Goal: Transaction & Acquisition: Purchase product/service

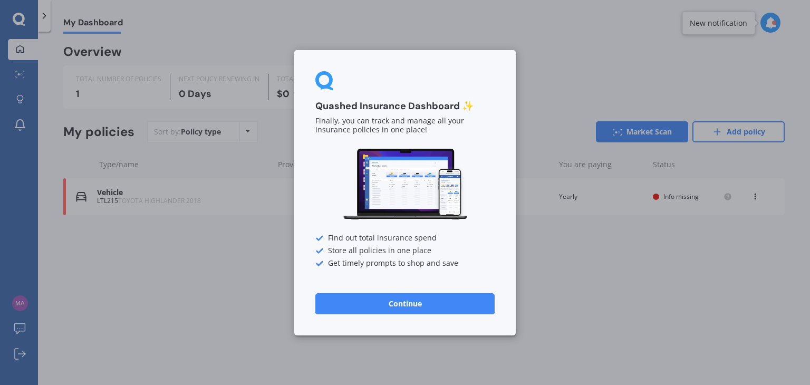
click at [447, 293] on button "Continue" at bounding box center [405, 303] width 179 height 21
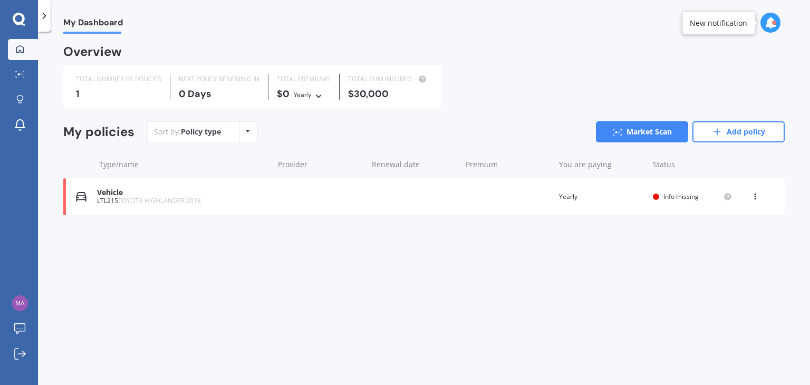
click at [107, 202] on div "LTL215 TOYOTA HIGHLANDER 2018" at bounding box center [182, 200] width 171 height 7
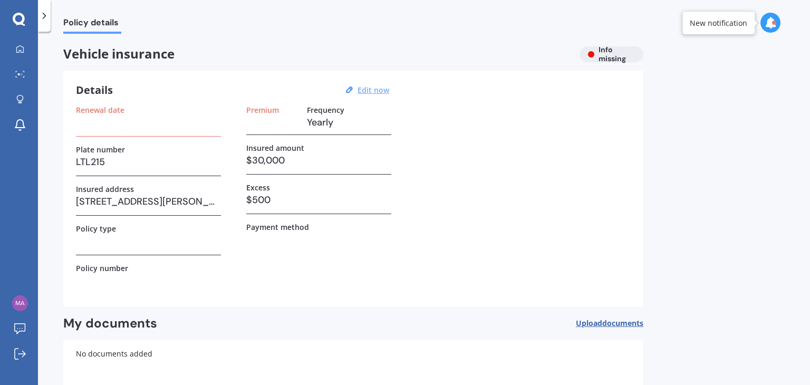
click at [380, 90] on u "Edit now" at bounding box center [374, 90] width 32 height 10
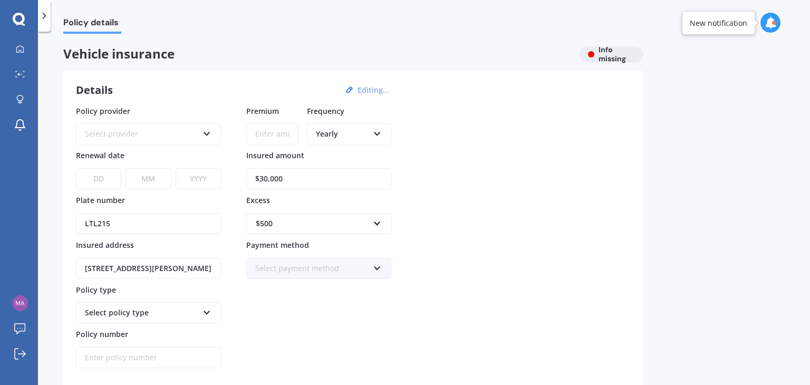
scroll to position [64, 0]
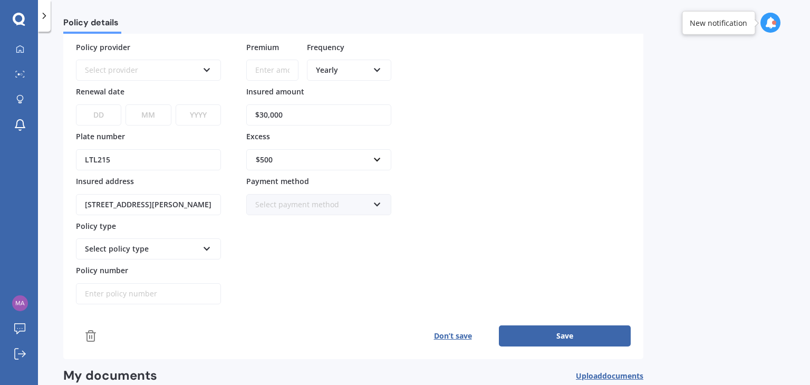
click at [124, 243] on div "Select policy type" at bounding box center [141, 249] width 113 height 12
click at [192, 245] on div "Select policy type" at bounding box center [141, 249] width 113 height 12
click at [165, 253] on div "Select policy type" at bounding box center [148, 248] width 145 height 21
click at [190, 254] on div "Select policy type" at bounding box center [148, 248] width 145 height 21
click at [202, 252] on div "Select policy type" at bounding box center [148, 248] width 145 height 21
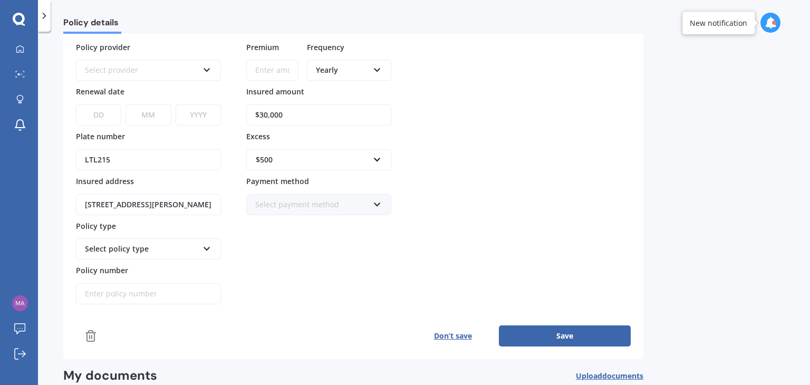
click at [352, 205] on div "Select payment method" at bounding box center [311, 205] width 113 height 12
click at [547, 197] on div "Policy provider Select provider AA AMI AMP ANZ ASB [PERSON_NAME] Ando Assurant …" at bounding box center [353, 173] width 555 height 263
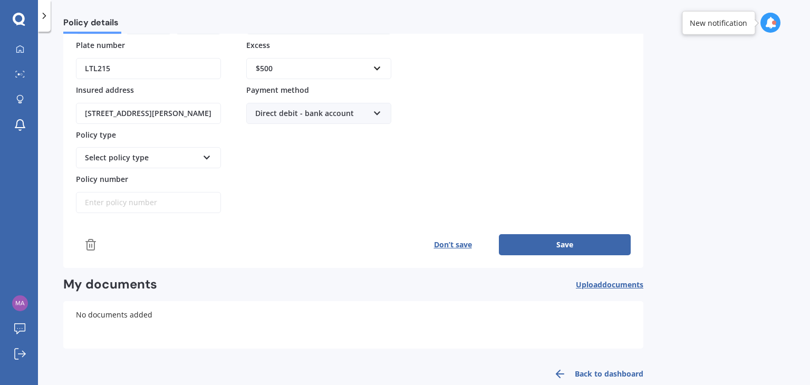
scroll to position [173, 0]
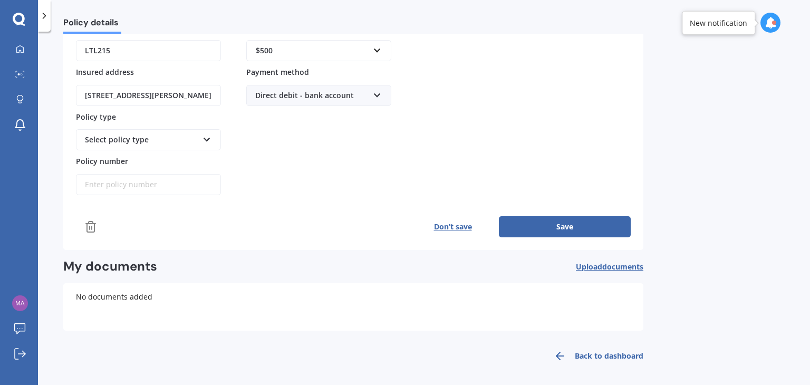
click at [450, 231] on button "Don’t save" at bounding box center [453, 226] width 92 height 21
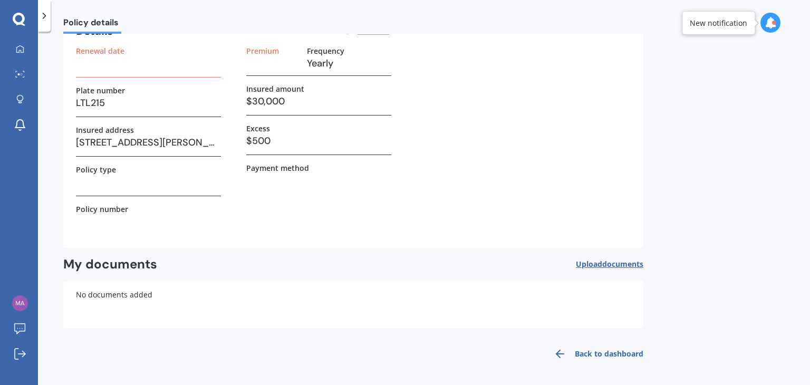
scroll to position [0, 0]
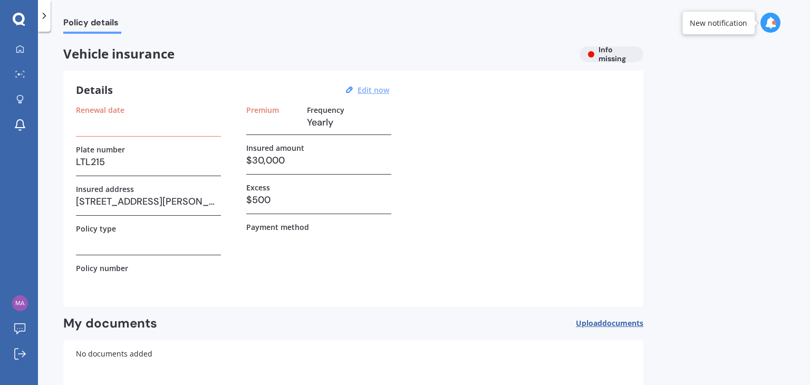
click at [381, 88] on u "Edit now" at bounding box center [374, 90] width 32 height 10
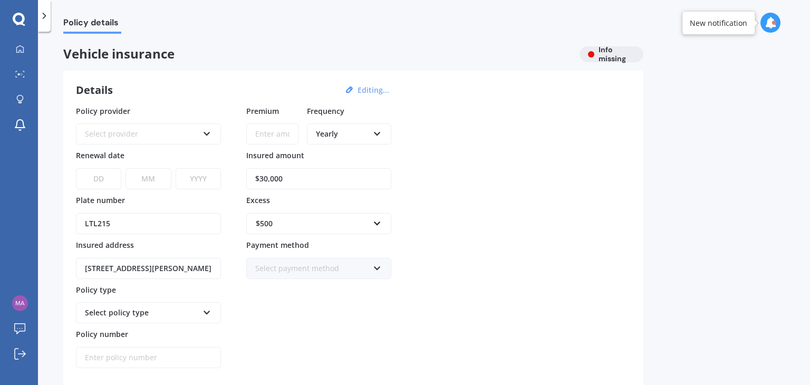
click at [138, 307] on div "Select policy type" at bounding box center [141, 313] width 113 height 12
click at [138, 313] on div "Select policy type" at bounding box center [141, 313] width 113 height 12
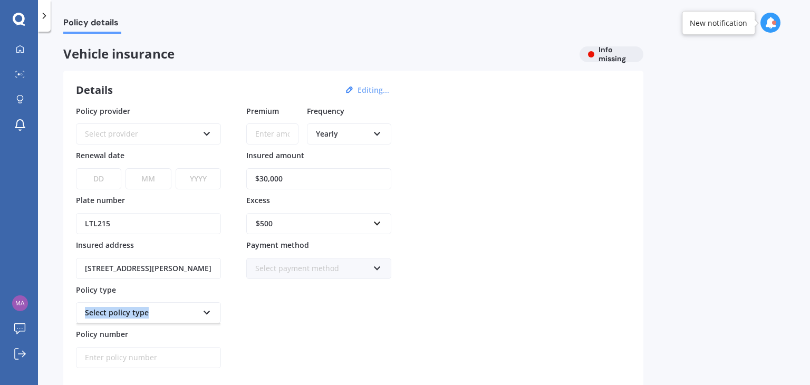
click at [177, 313] on div "Select policy type" at bounding box center [141, 313] width 113 height 12
click at [193, 142] on div "Select provider AA AMI AMP ANZ ASB Aioi Nissay Dowa Ando Assurant Autosure BNZ …" at bounding box center [148, 133] width 145 height 21
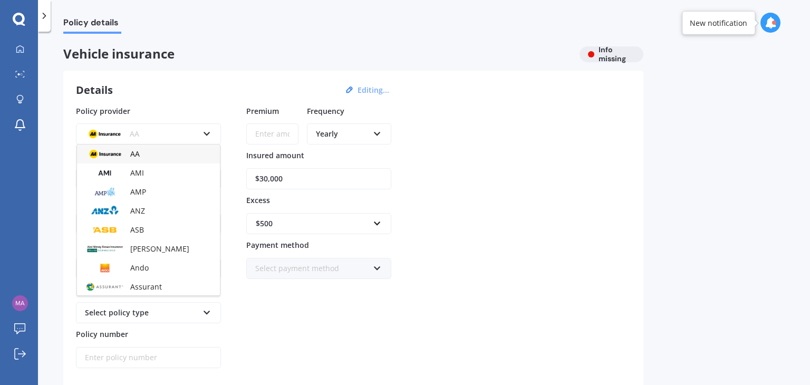
click at [211, 130] on div "AA AA AMI AMP ANZ ASB Aioi Nissay Dowa Ando Assurant Autosure BNZ Co-Operative …" at bounding box center [148, 133] width 145 height 21
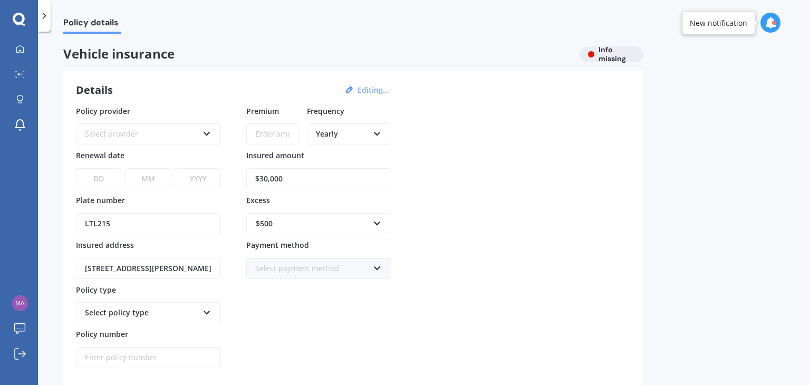
click at [193, 302] on div "Select policy type" at bounding box center [148, 312] width 145 height 21
click at [195, 308] on div "Select policy type" at bounding box center [141, 313] width 113 height 12
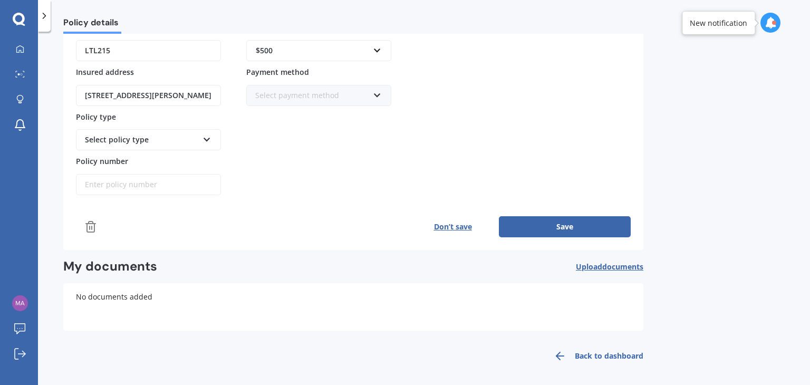
drag, startPoint x: 570, startPoint y: 346, endPoint x: 586, endPoint y: 349, distance: 15.5
click at [570, 346] on link "Back to dashboard" at bounding box center [596, 355] width 96 height 25
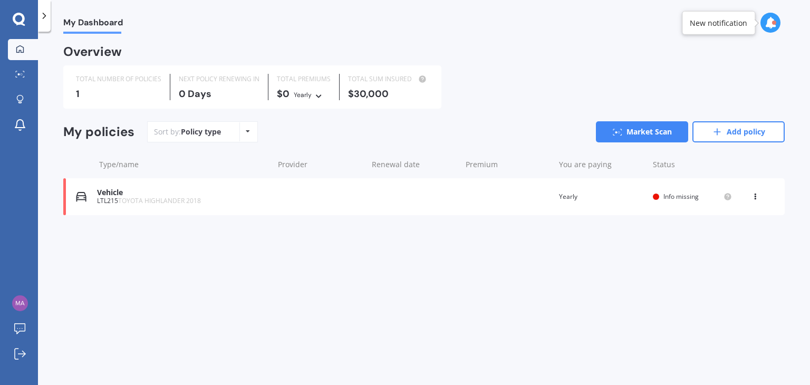
click at [755, 205] on div "Vehicle LTL215 TOYOTA HIGHLANDER 2018 Renewal date Premium You are paying Yearl…" at bounding box center [424, 196] width 722 height 37
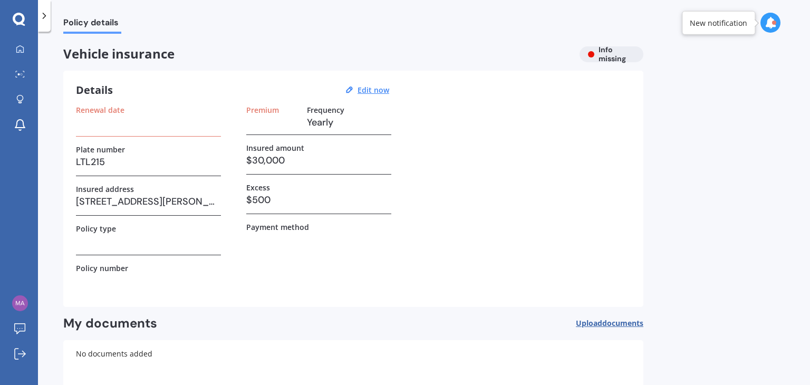
click at [603, 60] on div "Vehicle insurance Info missing" at bounding box center [353, 54] width 580 height 16
click at [613, 48] on div "Vehicle insurance Info missing" at bounding box center [353, 54] width 580 height 16
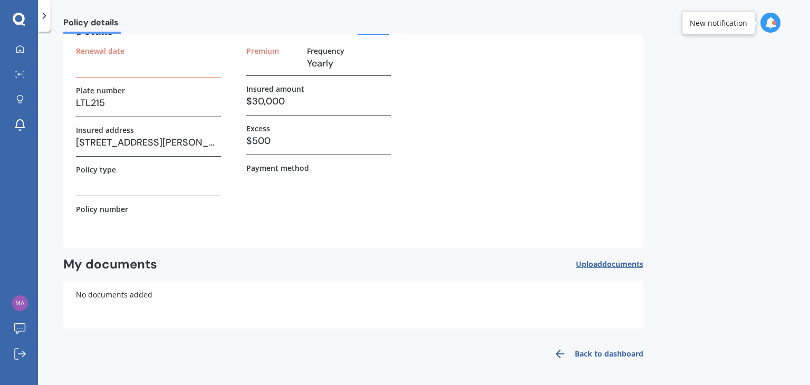
click at [613, 269] on span "documents" at bounding box center [623, 264] width 41 height 10
click at [574, 338] on div "Vehicle insurance Info missing Details Edit now Renewal date Plate number LTL21…" at bounding box center [353, 176] width 580 height 379
click at [576, 357] on link "Back to dashboard" at bounding box center [596, 353] width 96 height 25
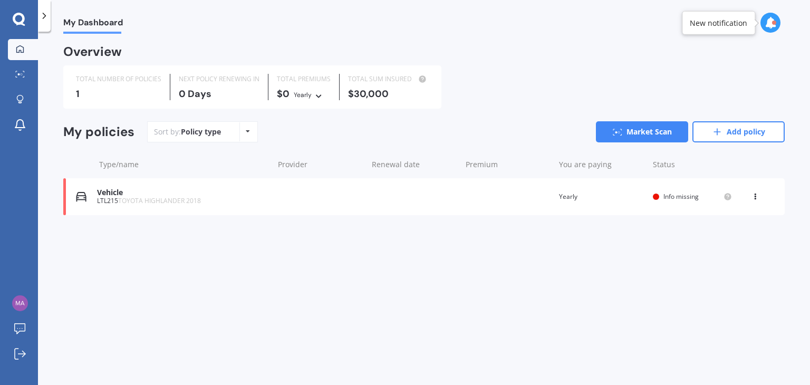
click at [11, 24] on div at bounding box center [19, 20] width 38 height 14
click at [21, 112] on div "My Dashboard Market Scan Explore insurance Notifications" at bounding box center [19, 89] width 38 height 101
click at [19, 104] on div at bounding box center [20, 100] width 16 height 10
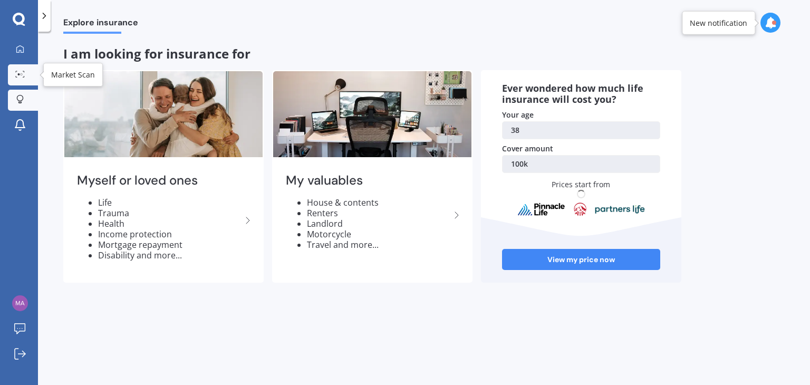
click at [23, 80] on link "Market Scan" at bounding box center [23, 74] width 30 height 21
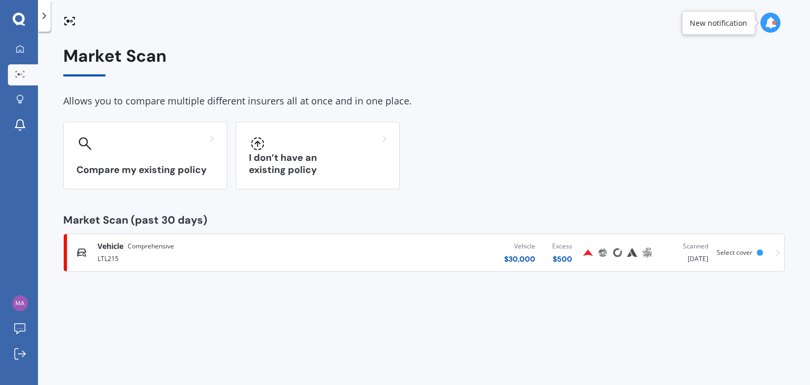
click at [781, 255] on link "Vehicle Comprehensive LTL215 Vehicle $ 30,000 Excess $ 500 Scanned [DATE] Selec…" at bounding box center [424, 253] width 722 height 38
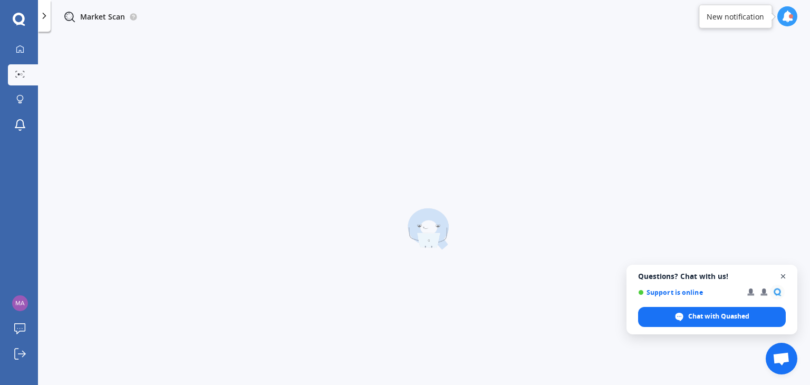
click at [782, 281] on span "Open chat" at bounding box center [783, 276] width 13 height 13
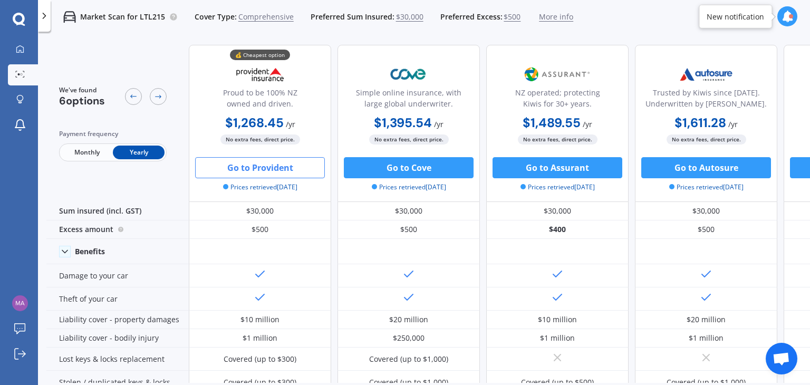
click at [555, 21] on span "More info" at bounding box center [556, 17] width 34 height 11
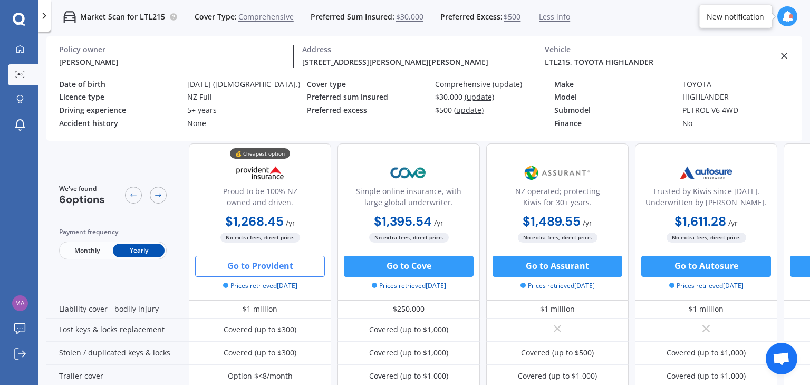
scroll to position [137, 0]
click at [158, 195] on icon at bounding box center [158, 195] width 8 height 8
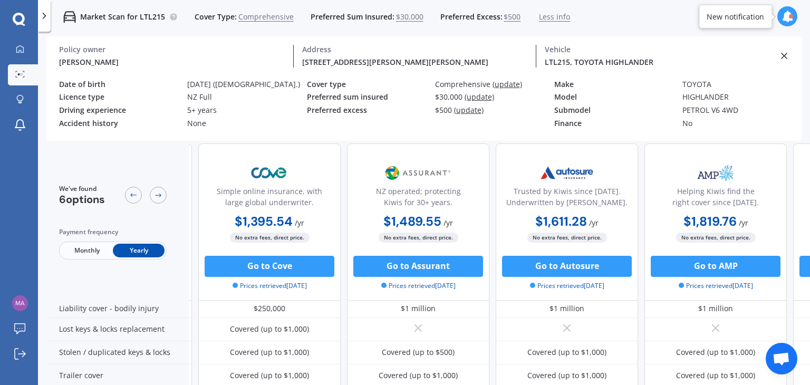
scroll to position [137, 142]
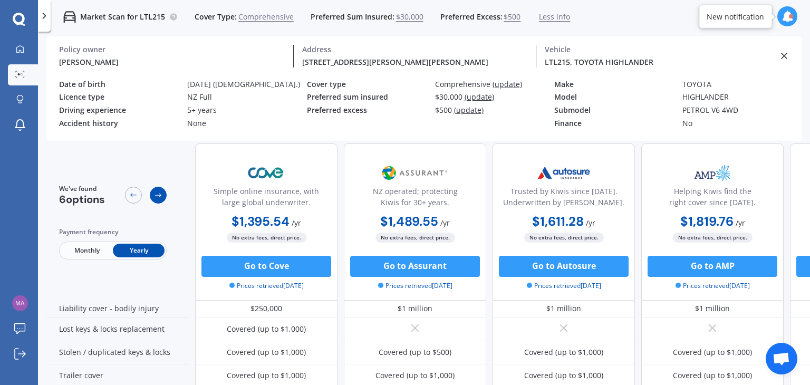
click at [154, 191] on div at bounding box center [158, 195] width 17 height 17
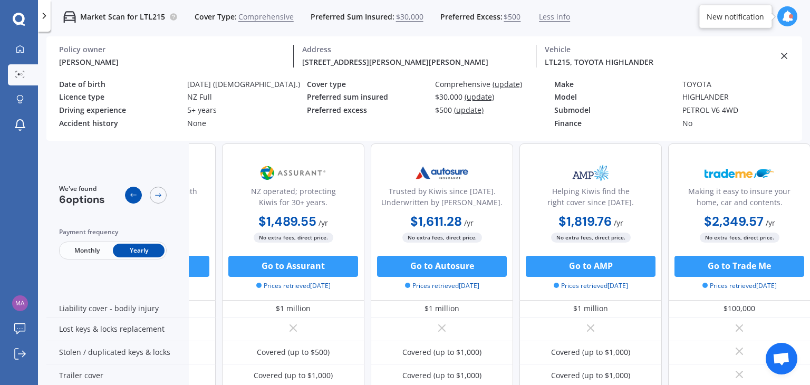
scroll to position [137, 270]
click at [136, 194] on icon at bounding box center [133, 195] width 8 height 8
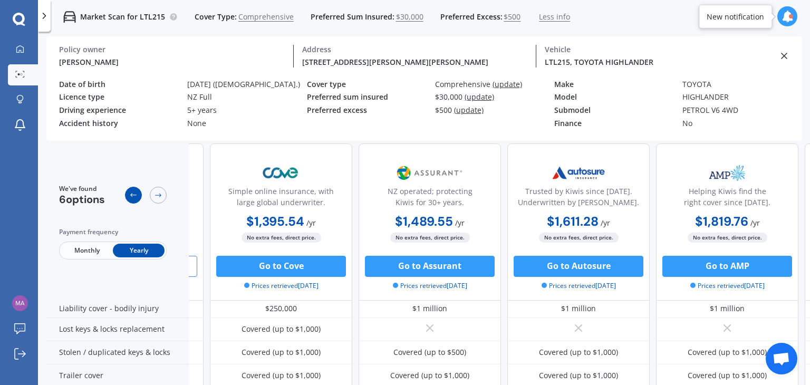
click at [136, 194] on icon at bounding box center [133, 195] width 8 height 8
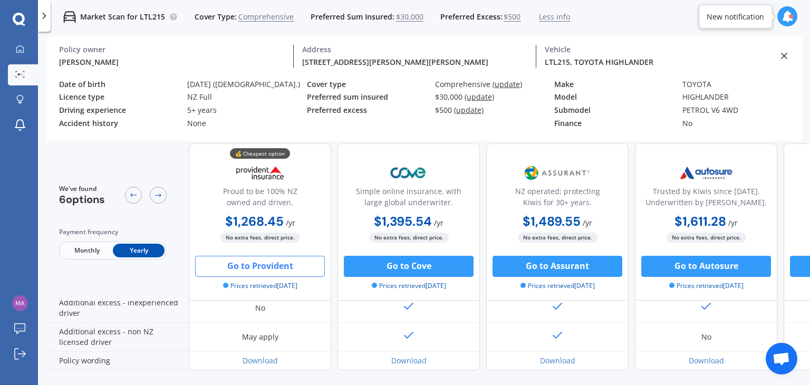
scroll to position [0, 0]
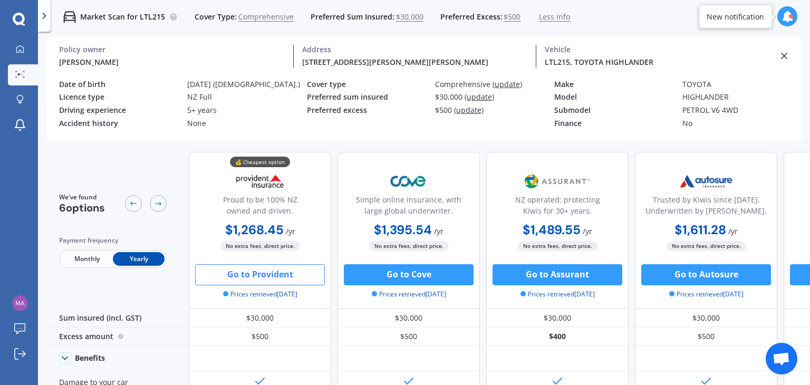
click at [298, 275] on button "Go to Provident" at bounding box center [260, 274] width 130 height 21
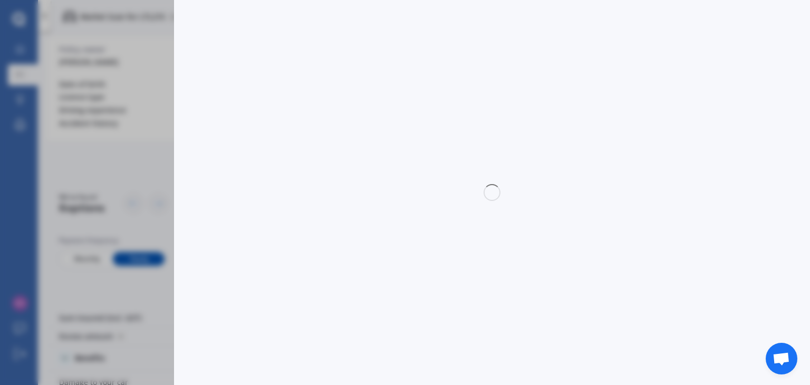
select select "full"
select select "GARAGE"
select select "[STREET_ADDRESS][PERSON_NAME][PERSON_NAME]"
select select "TOYOTA"
select select "HIGHLANDER"
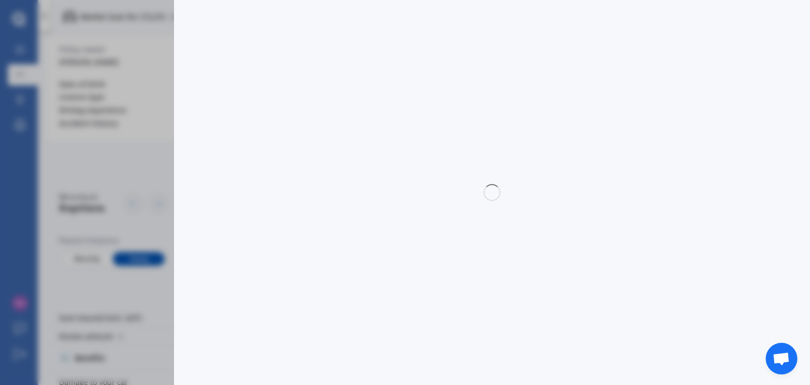
select select "NZVTOYO2018AEDK"
select select "none"
select select "NO"
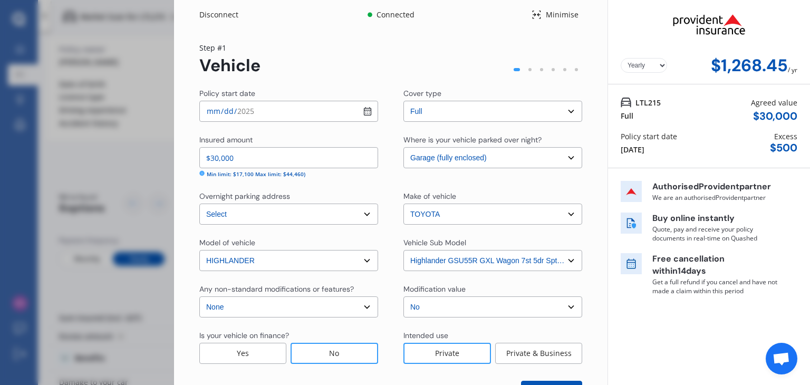
click at [362, 113] on input "[DATE]" at bounding box center [288, 111] width 179 height 21
type input "[DATE]"
click at [472, 312] on select "Select No Up to $4000 Up to $6000 Greater than $6000" at bounding box center [493, 307] width 179 height 21
click at [472, 309] on select "Select No Up to $4000 Up to $6000 Greater than $6000" at bounding box center [493, 307] width 179 height 21
drag, startPoint x: 810, startPoint y: 119, endPoint x: 716, endPoint y: 209, distance: 130.6
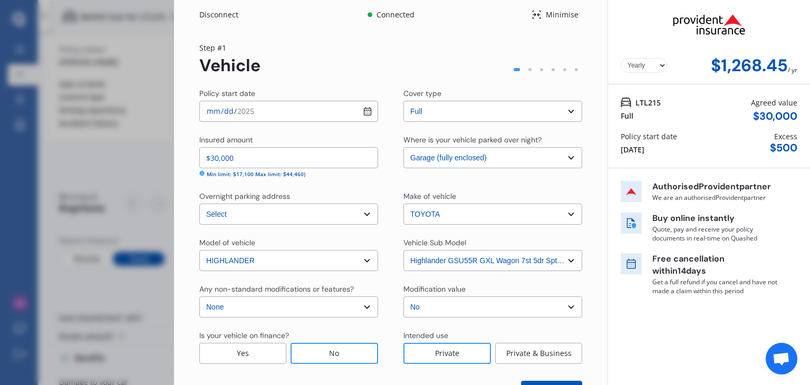
click at [810, 169] on div "Disconnect Connected Minimise Yearly Monthly $1,268.45 / yr Step # 1 Vehicle Po…" at bounding box center [492, 192] width 636 height 385
drag, startPoint x: 810, startPoint y: 97, endPoint x: 810, endPoint y: 141, distance: 44.8
click at [810, 126] on div "Disconnect Connected Minimise Yearly Monthly $1,268.45 / yr Step # 1 Vehicle Po…" at bounding box center [492, 192] width 636 height 385
drag, startPoint x: 810, startPoint y: 73, endPoint x: 784, endPoint y: 121, distance: 54.3
click at [807, 102] on div "Disconnect Connected Minimise Yearly Monthly $1,268.45 / yr Step # 1 Vehicle Po…" at bounding box center [492, 192] width 636 height 385
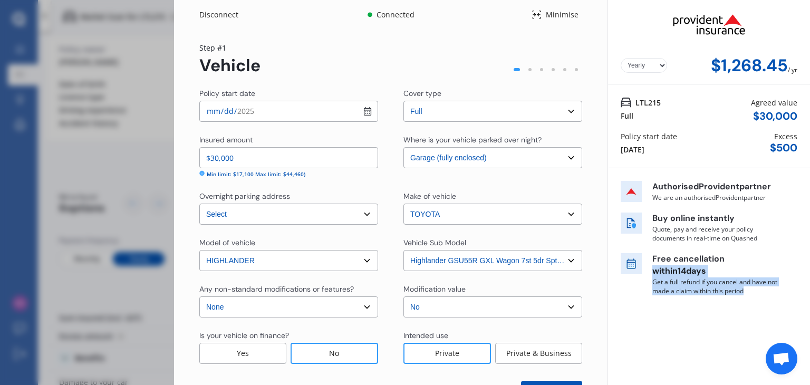
drag, startPoint x: 810, startPoint y: 243, endPoint x: 809, endPoint y: 308, distance: 64.9
click at [809, 308] on div "Disconnect Connected Minimise Yearly Monthly $1,268.45 / yr Step # 1 Vehicle Po…" at bounding box center [492, 192] width 636 height 385
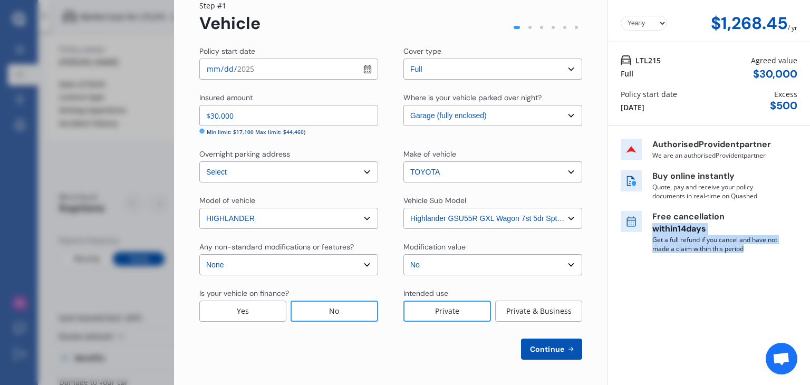
click at [555, 353] on button "Continue" at bounding box center [551, 349] width 61 height 21
select select "13"
select select "07"
select select "1987"
select select "NZ_FULL"
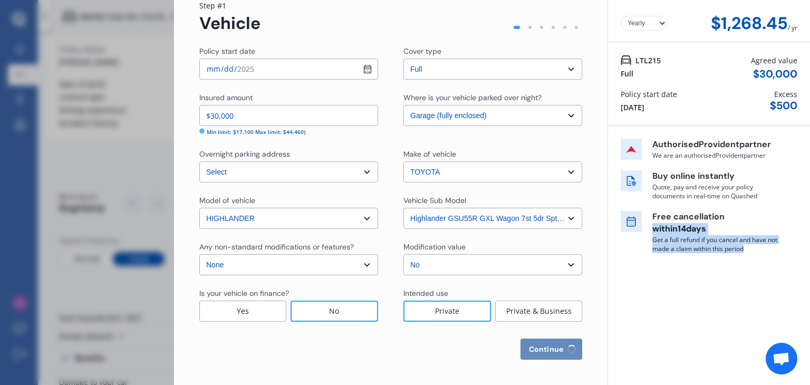
select select "0"
select select "25"
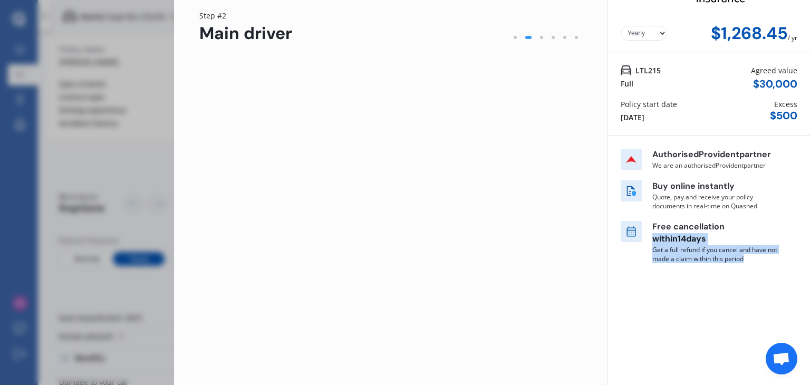
scroll to position [0, 0]
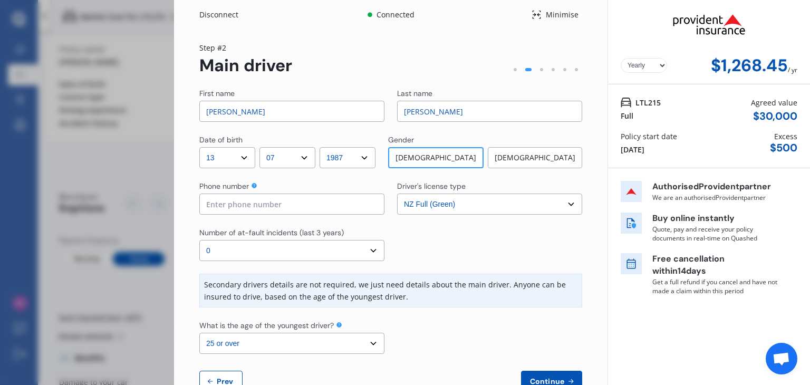
click at [247, 204] on input at bounding box center [291, 204] width 185 height 21
type input "247427215"
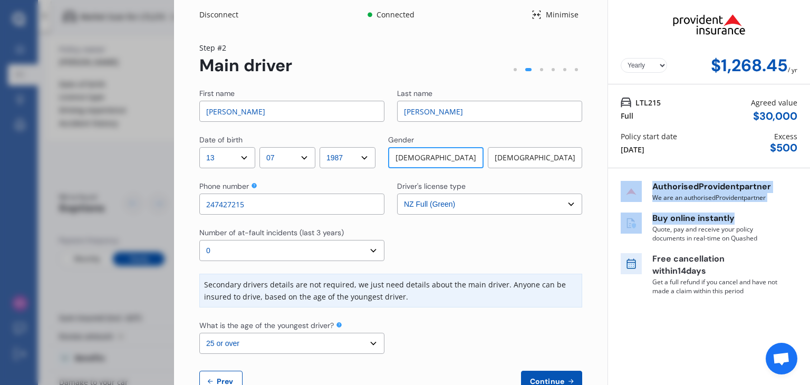
drag, startPoint x: 810, startPoint y: 152, endPoint x: 810, endPoint y: 204, distance: 51.7
click at [810, 204] on div "Disconnect Connected Minimise Yearly Monthly $1,268.45 / yr Step # 2 Main drive…" at bounding box center [492, 192] width 636 height 385
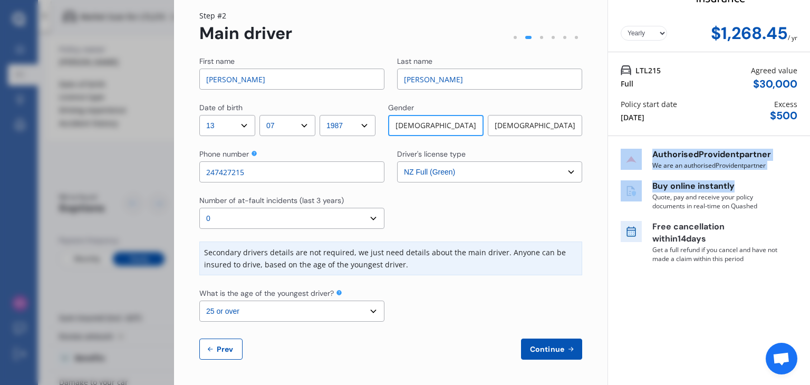
click at [534, 354] on button "Continue" at bounding box center [551, 349] width 61 height 21
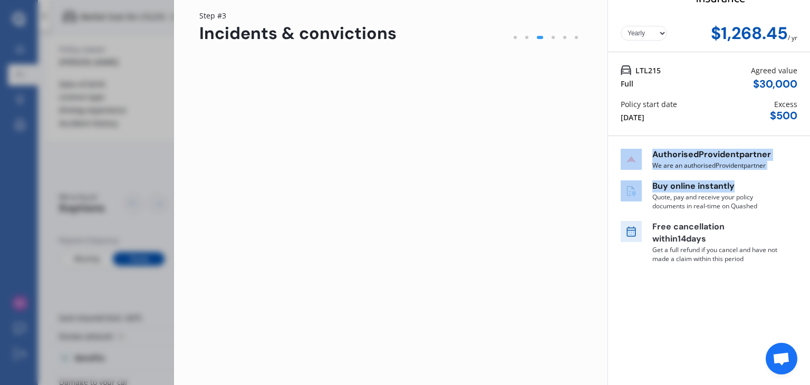
scroll to position [0, 0]
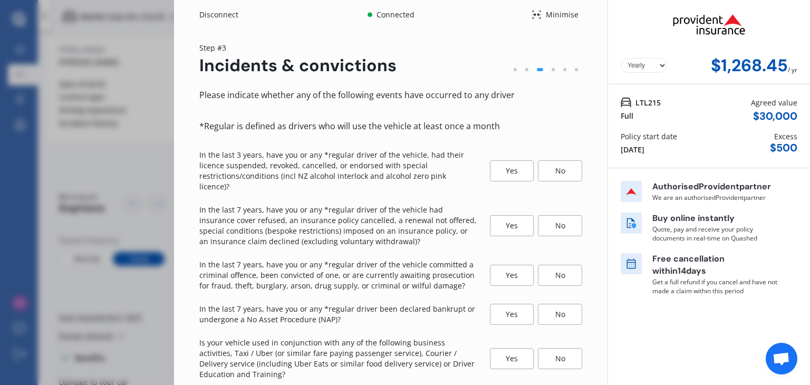
click at [540, 171] on div "No" at bounding box center [560, 170] width 44 height 21
click at [561, 165] on div "No" at bounding box center [560, 170] width 44 height 21
click at [551, 215] on div "No" at bounding box center [560, 225] width 44 height 21
click at [553, 265] on div "No" at bounding box center [560, 275] width 44 height 21
click at [567, 307] on div "No" at bounding box center [560, 314] width 44 height 21
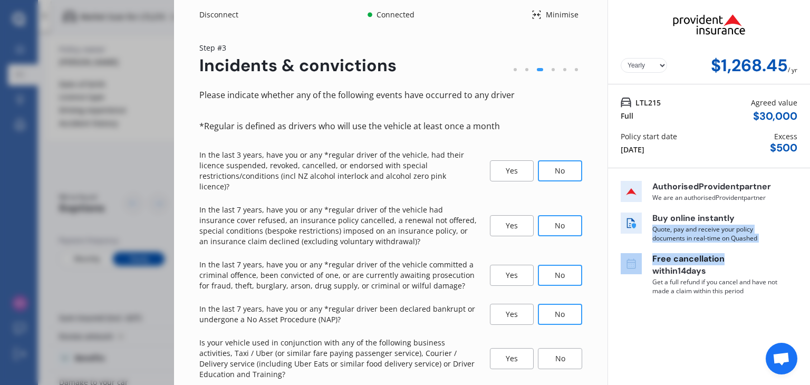
drag, startPoint x: 810, startPoint y: 202, endPoint x: 485, endPoint y: 317, distance: 344.8
click at [808, 250] on div "Disconnect Connected Minimise Yearly Monthly $1,268.45 / yr Step # 3 Incidents …" at bounding box center [492, 192] width 636 height 385
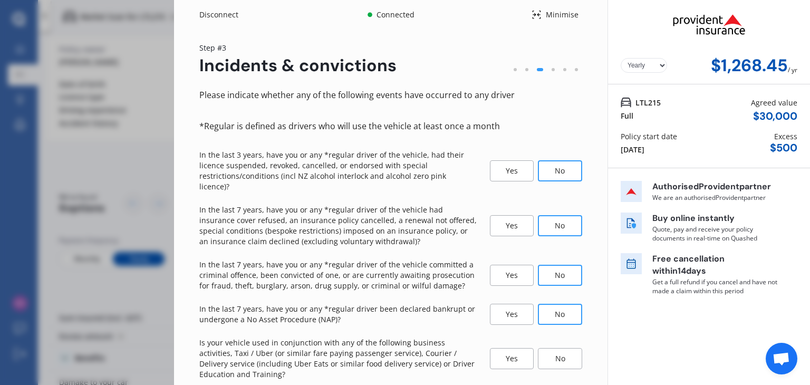
click at [546, 357] on div "No" at bounding box center [560, 358] width 44 height 21
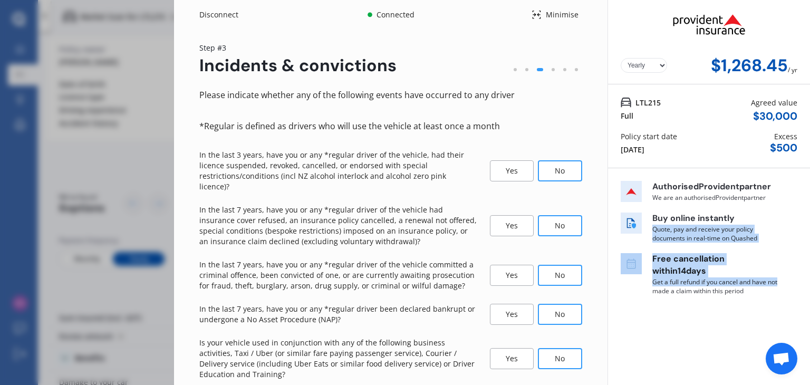
drag, startPoint x: 810, startPoint y: 211, endPoint x: 808, endPoint y: 282, distance: 71.8
click at [808, 282] on div "Disconnect Connected Minimise Yearly Monthly $1,268.45 / yr Step # 3 Incidents …" at bounding box center [492, 192] width 636 height 385
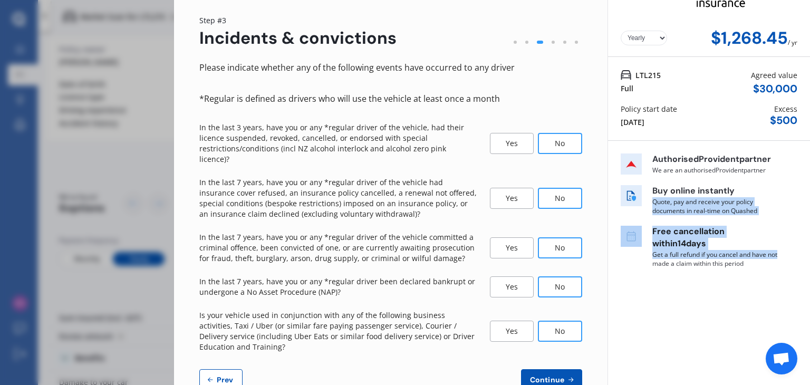
scroll to position [47, 0]
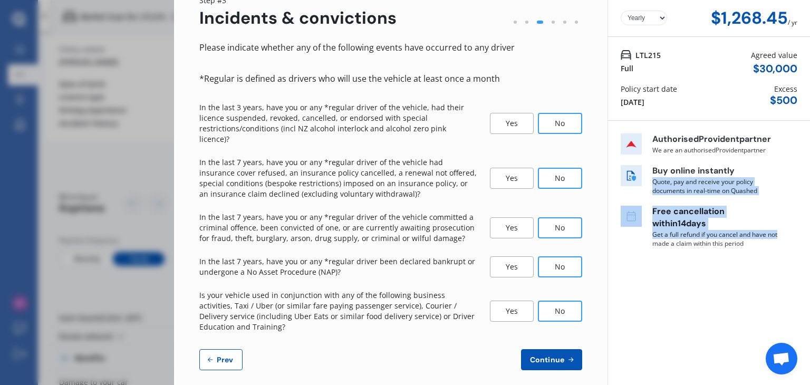
click at [571, 349] on button "Continue" at bounding box center [551, 359] width 61 height 21
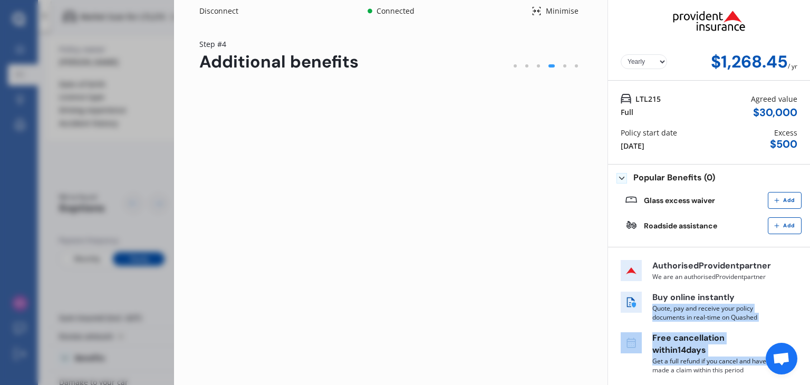
scroll to position [0, 0]
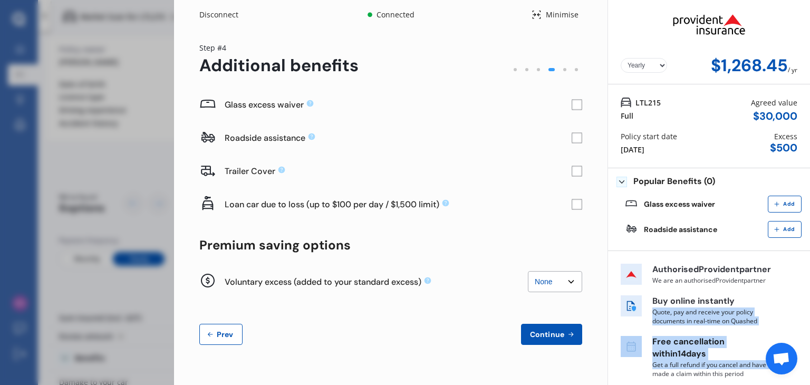
click at [539, 337] on span "Continue" at bounding box center [547, 334] width 39 height 8
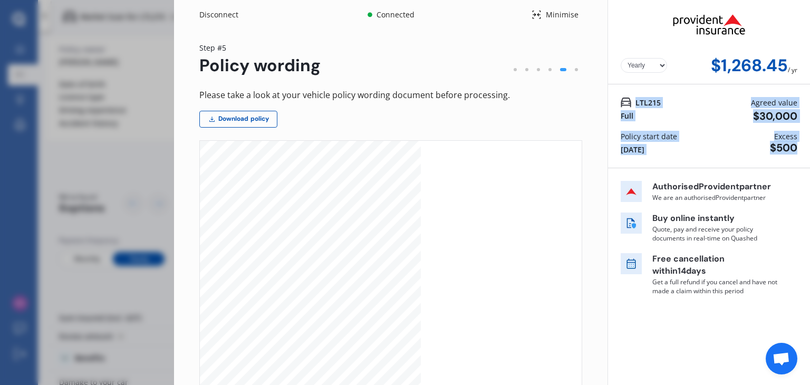
drag, startPoint x: 810, startPoint y: 80, endPoint x: 801, endPoint y: 165, distance: 85.9
click at [804, 164] on div "Disconnect Connected Minimise Yearly Monthly $1,268.45 / yr Step # 5 Policy wor…" at bounding box center [492, 192] width 636 height 385
click at [249, 116] on link "Download policy" at bounding box center [238, 119] width 78 height 17
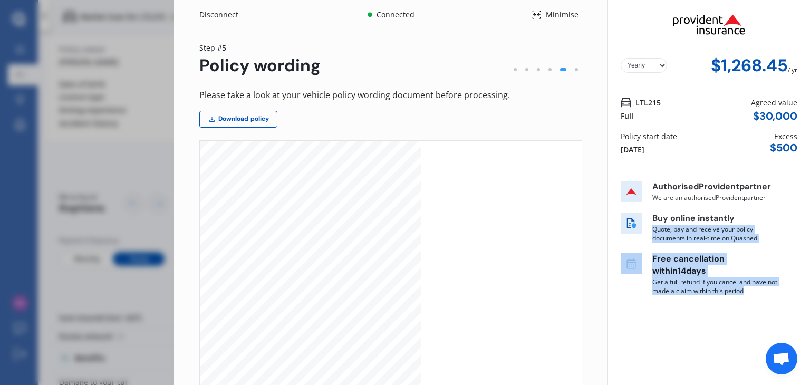
drag, startPoint x: 810, startPoint y: 255, endPoint x: 718, endPoint y: 355, distance: 135.9
click at [810, 319] on div "Disconnect Connected Minimise Yearly Monthly $1,268.45 / yr Step # 5 Policy wor…" at bounding box center [492, 192] width 636 height 385
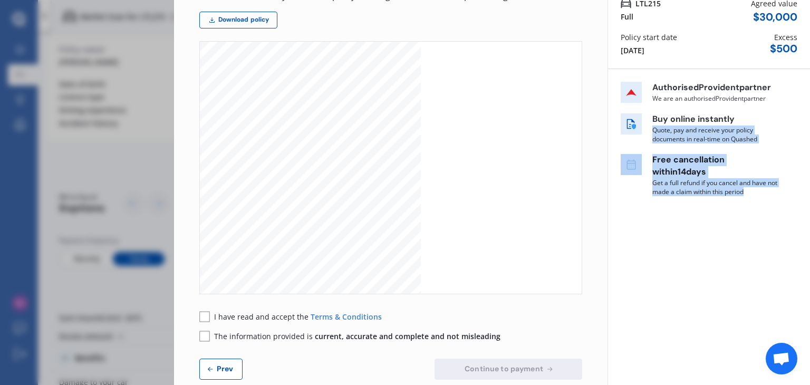
scroll to position [119, 0]
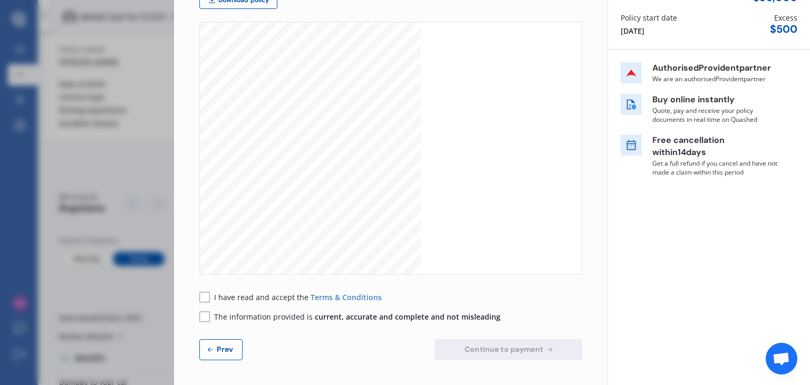
click at [205, 296] on rect at bounding box center [204, 297] width 11 height 11
click at [205, 319] on rect at bounding box center [204, 316] width 11 height 11
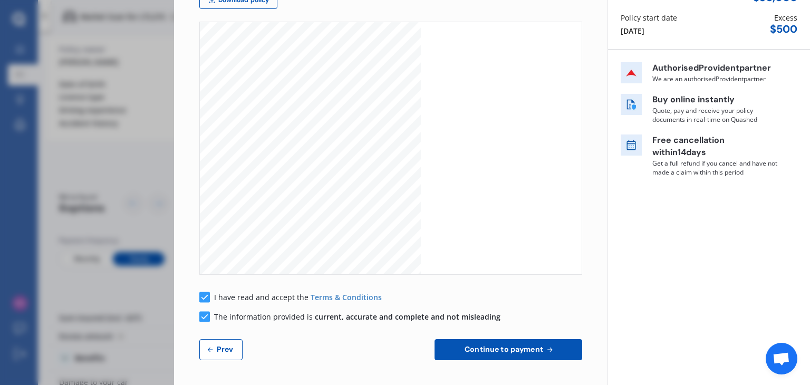
click at [472, 353] on span "Continue to payment" at bounding box center [504, 349] width 83 height 8
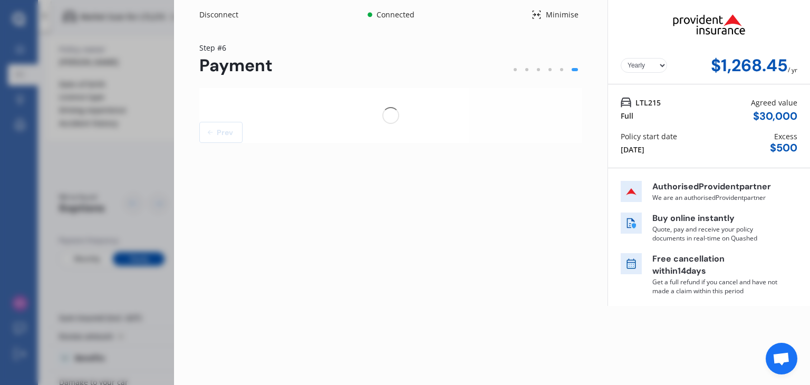
scroll to position [0, 0]
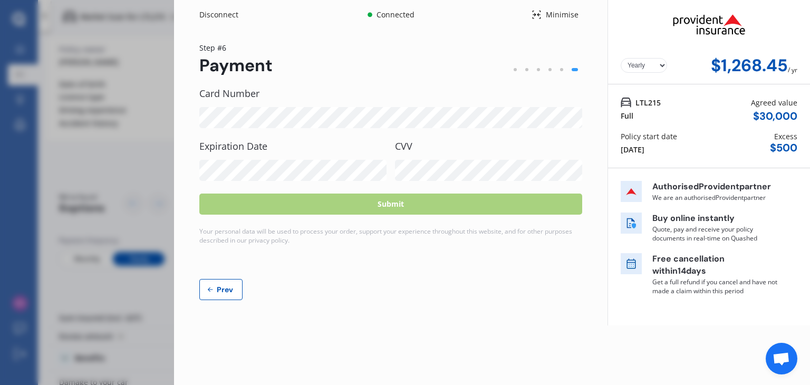
click at [597, 265] on div "Yearly Monthly $1,268.45 / yr Step # 6 Payment Card Number Expiration Date CVV …" at bounding box center [391, 178] width 434 height 296
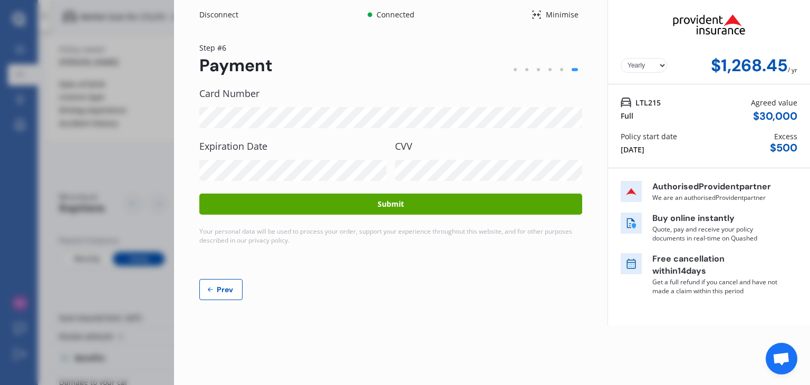
click at [435, 199] on button "Submit" at bounding box center [390, 204] width 383 height 21
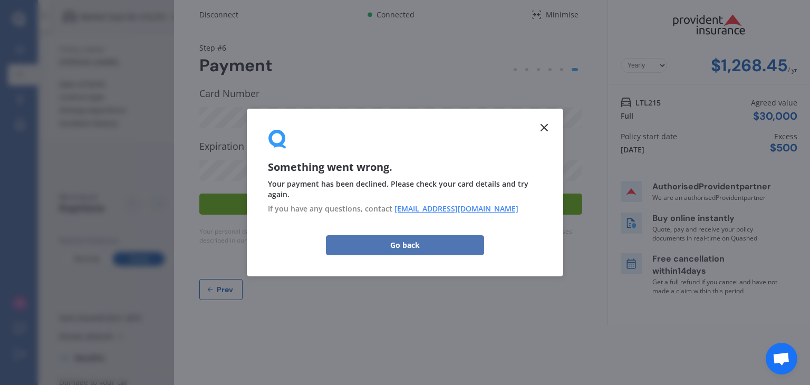
click at [412, 239] on button "Go back" at bounding box center [405, 245] width 158 height 20
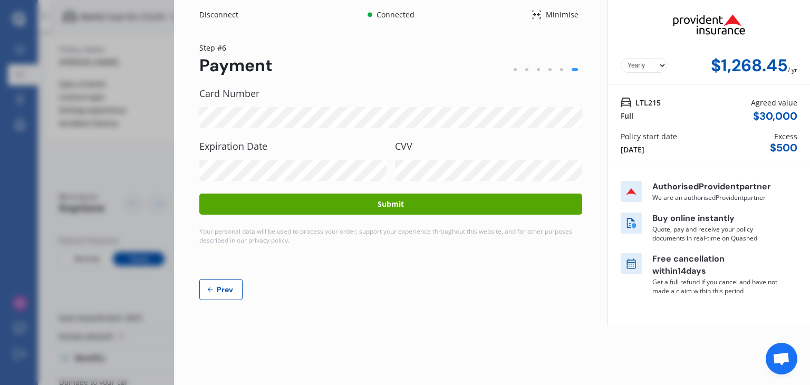
click at [403, 203] on button "Submit" at bounding box center [390, 204] width 383 height 21
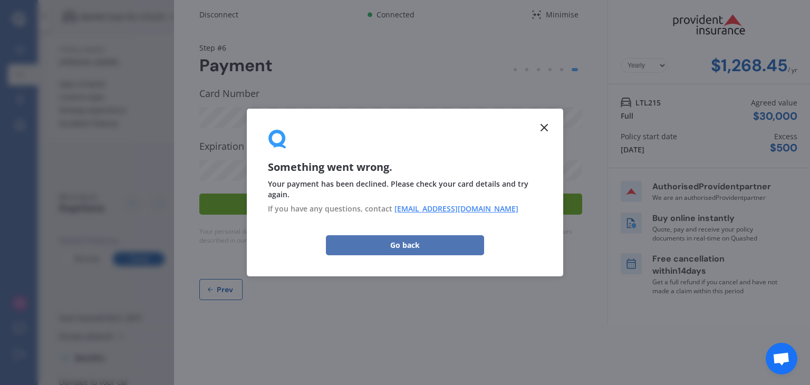
click at [415, 245] on button "Go back" at bounding box center [405, 245] width 158 height 20
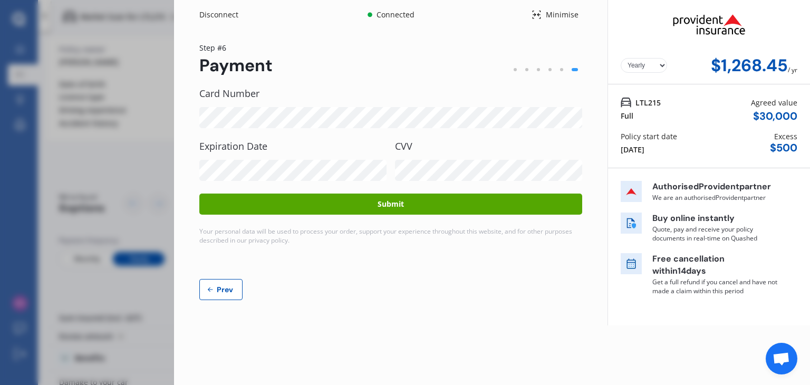
click at [447, 199] on button "Submit" at bounding box center [390, 204] width 383 height 21
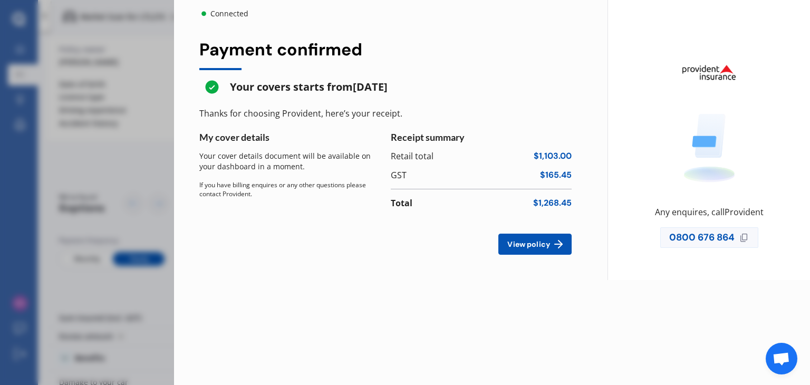
click at [515, 235] on button "View policy" at bounding box center [535, 244] width 73 height 21
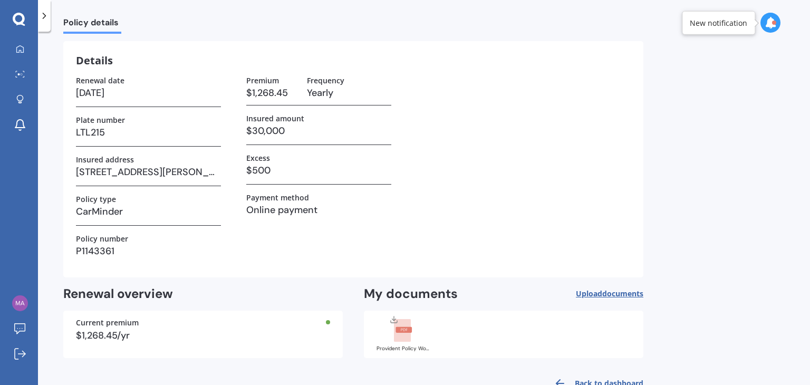
scroll to position [40, 0]
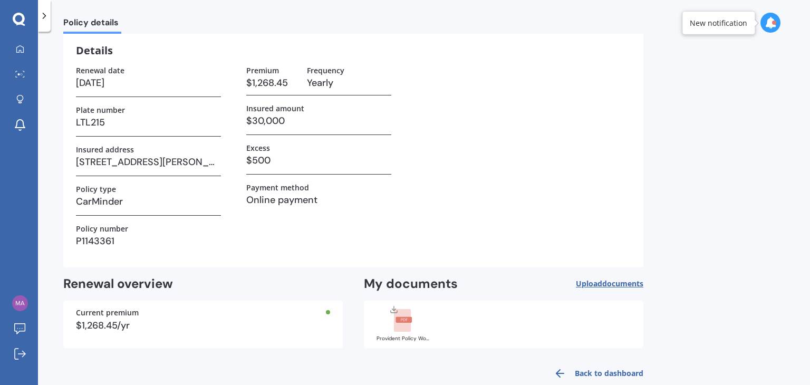
click at [406, 323] on rect at bounding box center [402, 320] width 17 height 23
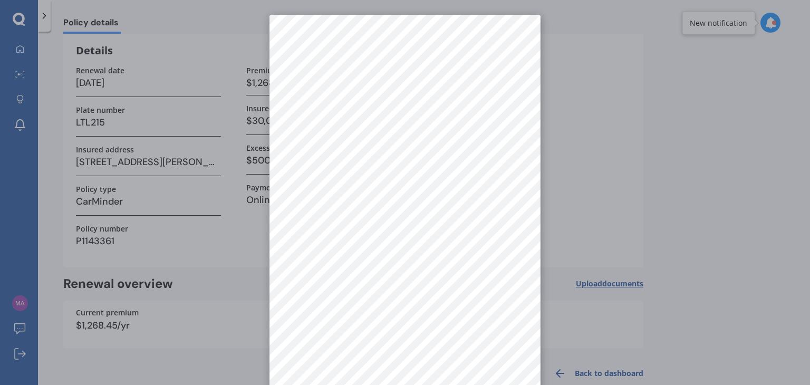
click at [661, 193] on div at bounding box center [405, 192] width 810 height 385
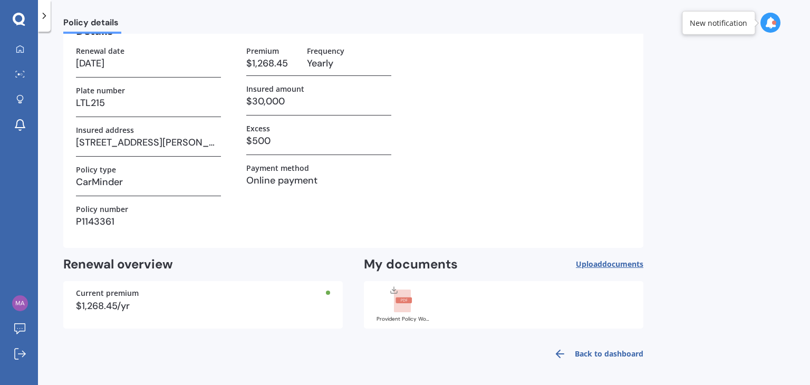
scroll to position [0, 0]
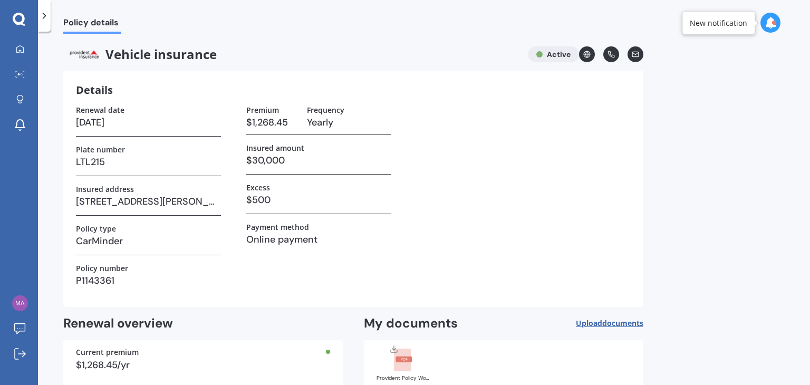
click at [42, 16] on icon at bounding box center [44, 16] width 11 height 11
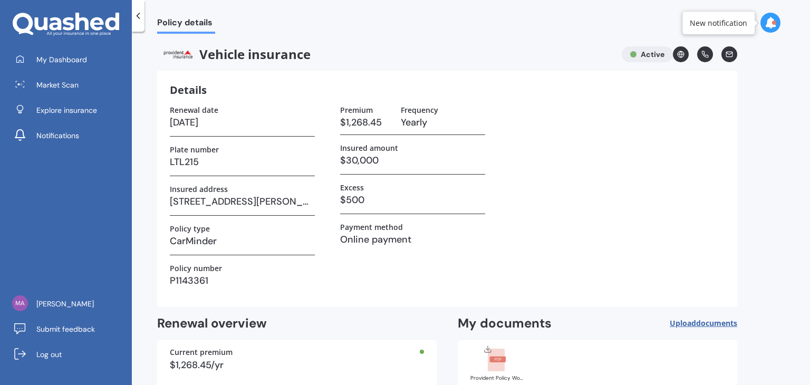
click at [141, 6] on div at bounding box center [138, 16] width 13 height 32
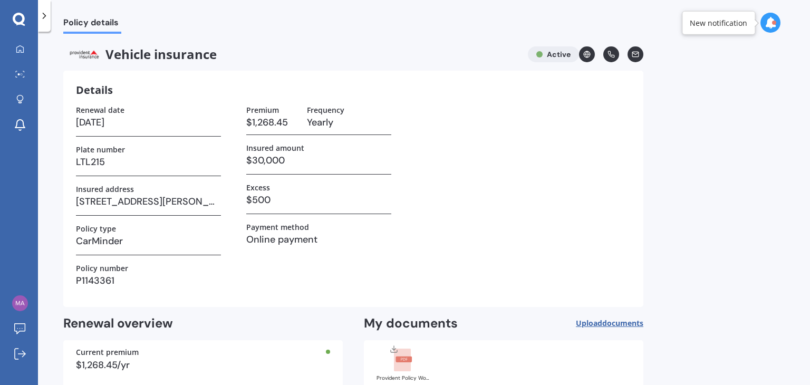
click at [49, 16] on icon at bounding box center [44, 16] width 11 height 11
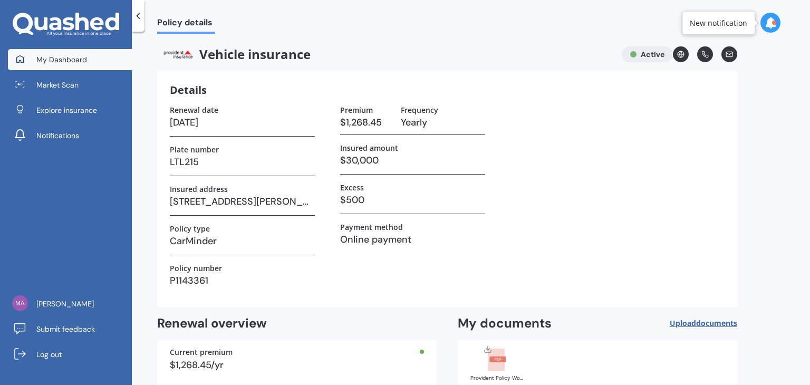
click at [53, 55] on span "My Dashboard" at bounding box center [61, 59] width 51 height 11
